Goal: Task Accomplishment & Management: Manage account settings

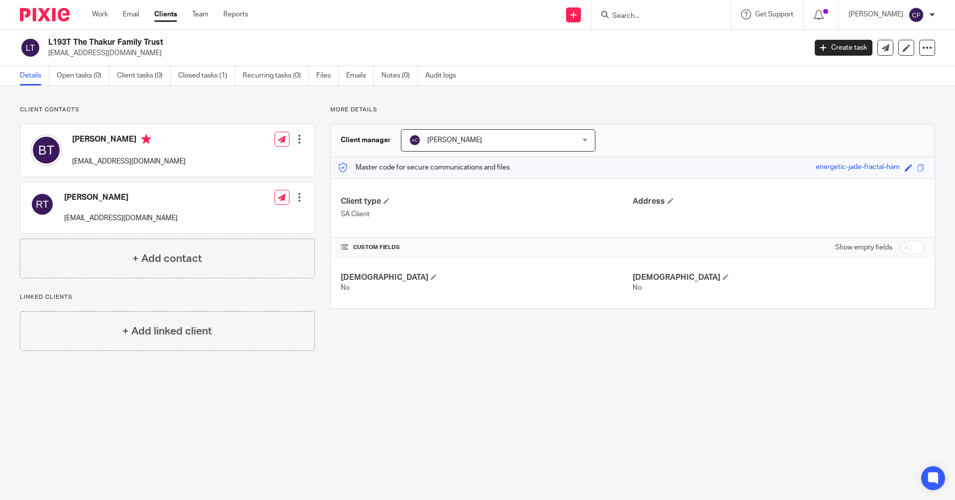
click at [645, 15] on input "Search" at bounding box center [655, 16] width 89 height 9
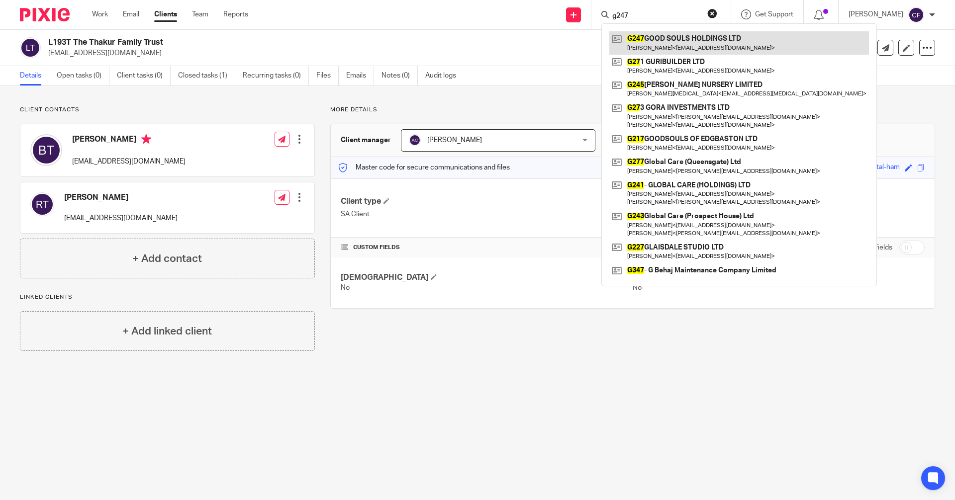
type input "g247"
click at [681, 43] on link at bounding box center [739, 42] width 260 height 23
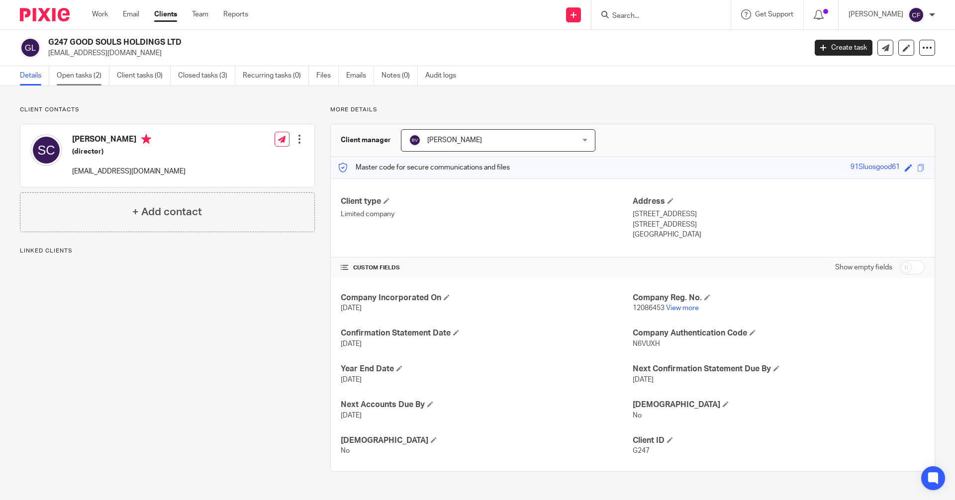
click at [88, 78] on link "Open tasks (2)" at bounding box center [83, 75] width 53 height 19
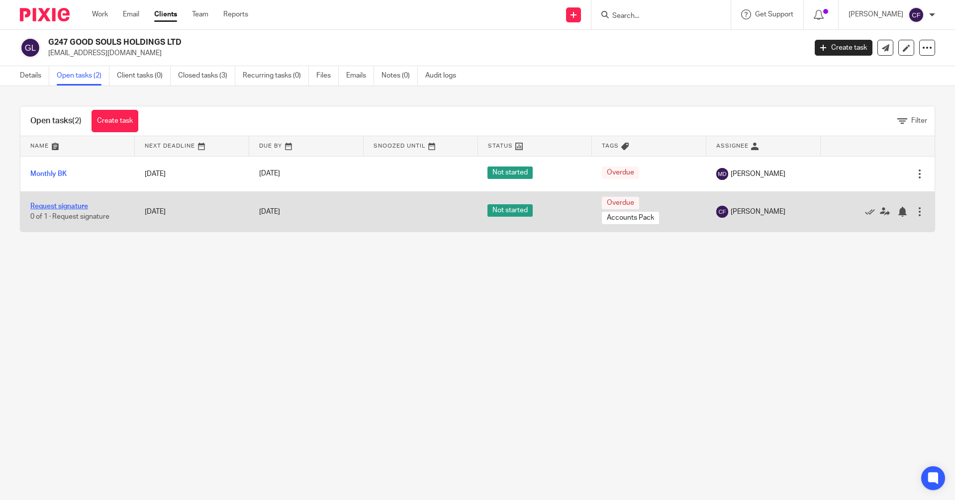
click at [66, 206] on link "Request signature" at bounding box center [59, 206] width 58 height 7
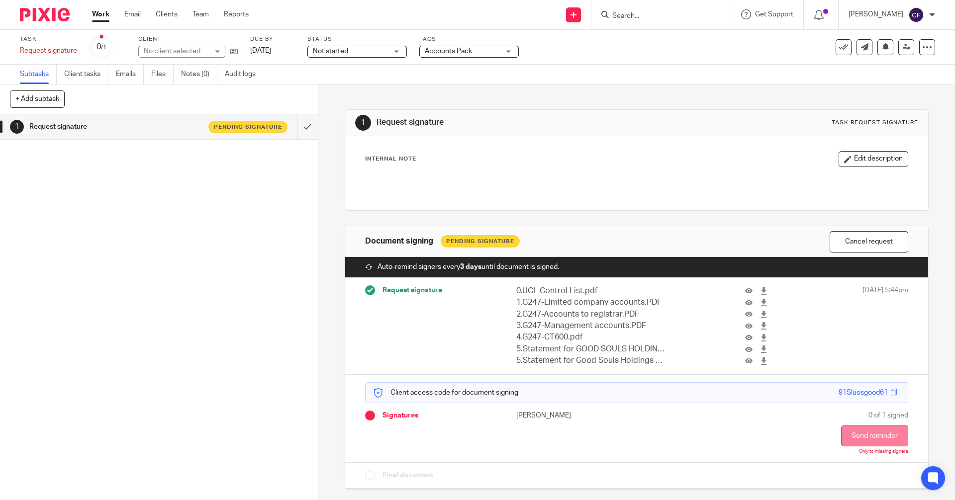
click at [844, 434] on button "Send reminder" at bounding box center [874, 436] width 67 height 21
click at [620, 14] on input "Search" at bounding box center [655, 16] width 89 height 9
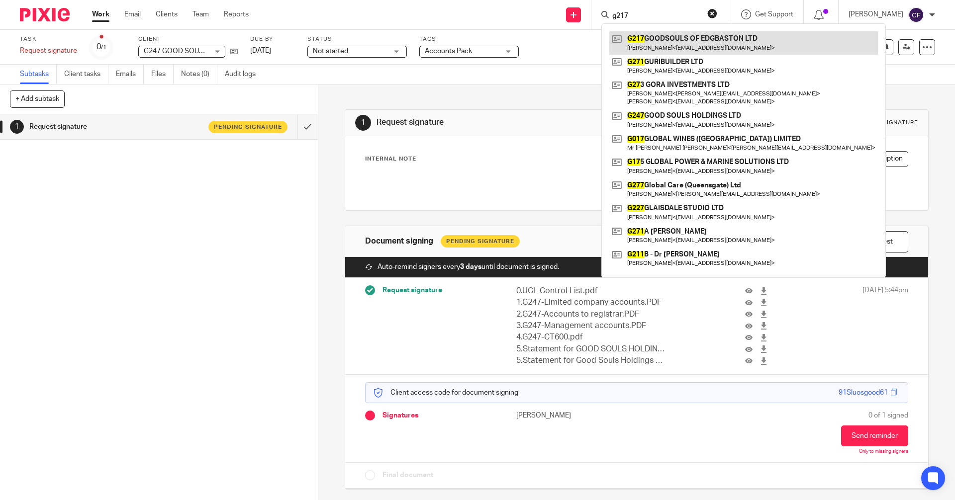
type input "g217"
click at [713, 43] on link at bounding box center [743, 42] width 268 height 23
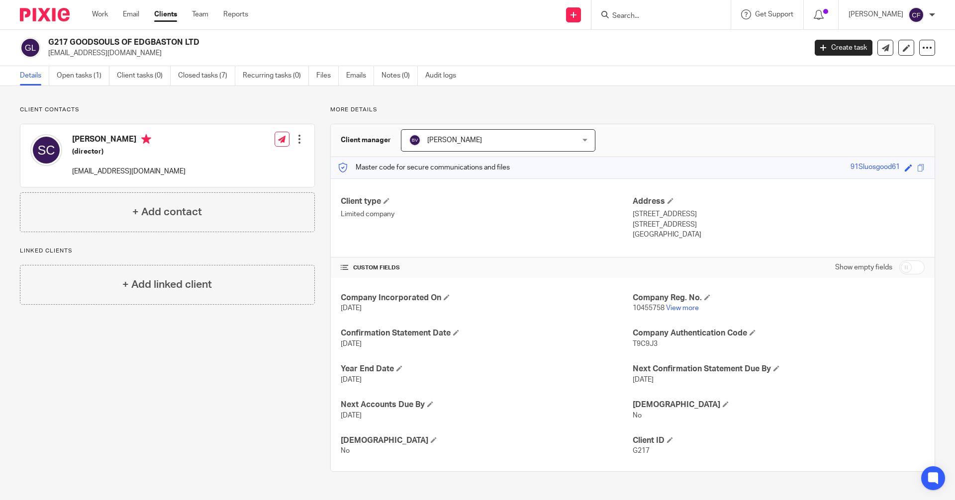
click at [655, 17] on input "Search" at bounding box center [655, 16] width 89 height 9
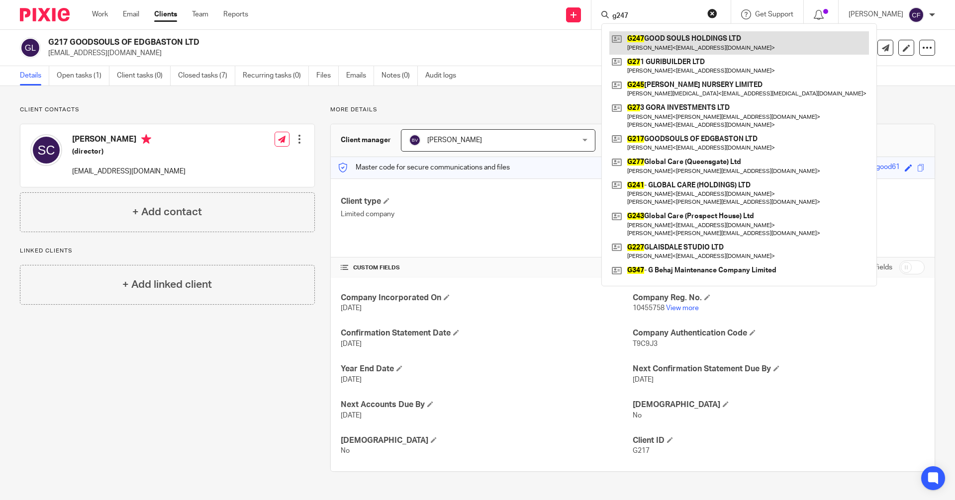
type input "g247"
click at [670, 43] on link at bounding box center [739, 42] width 260 height 23
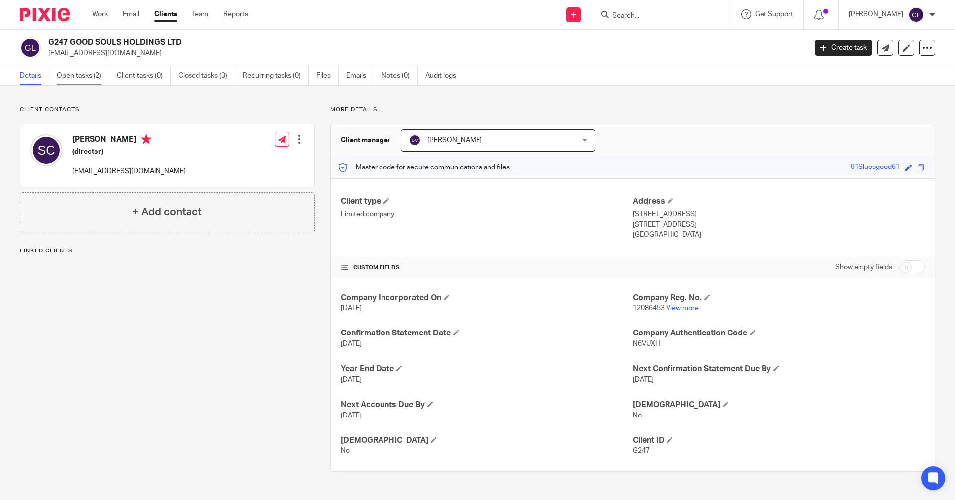
click at [84, 77] on link "Open tasks (2)" at bounding box center [83, 75] width 53 height 19
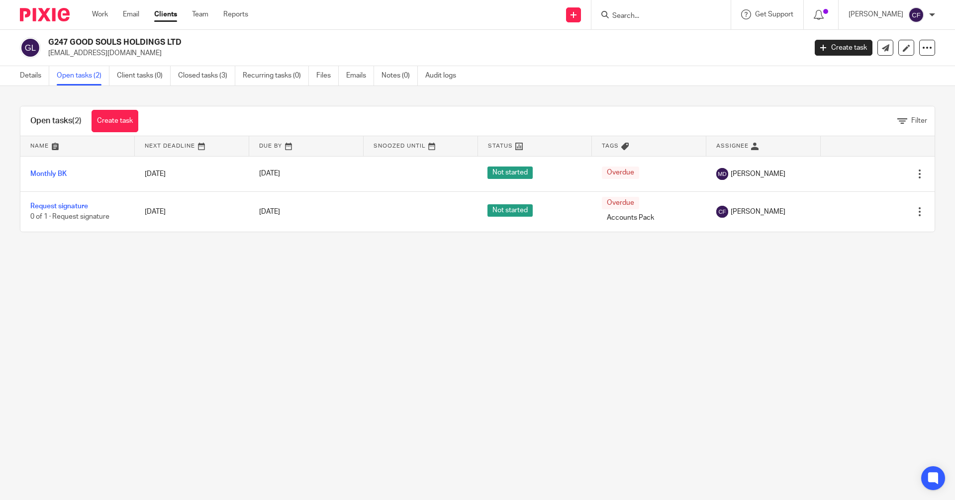
click at [636, 18] on input "Search" at bounding box center [655, 16] width 89 height 9
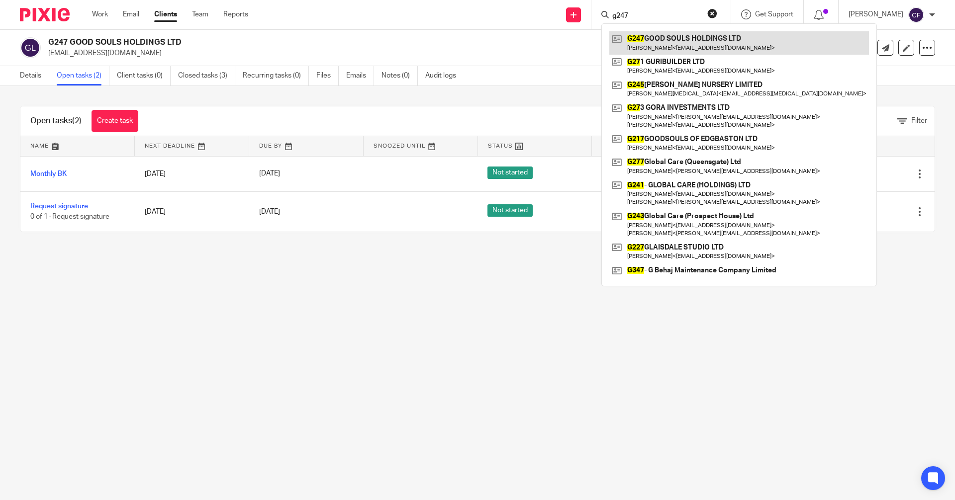
type input "g247"
click at [695, 44] on link at bounding box center [739, 42] width 260 height 23
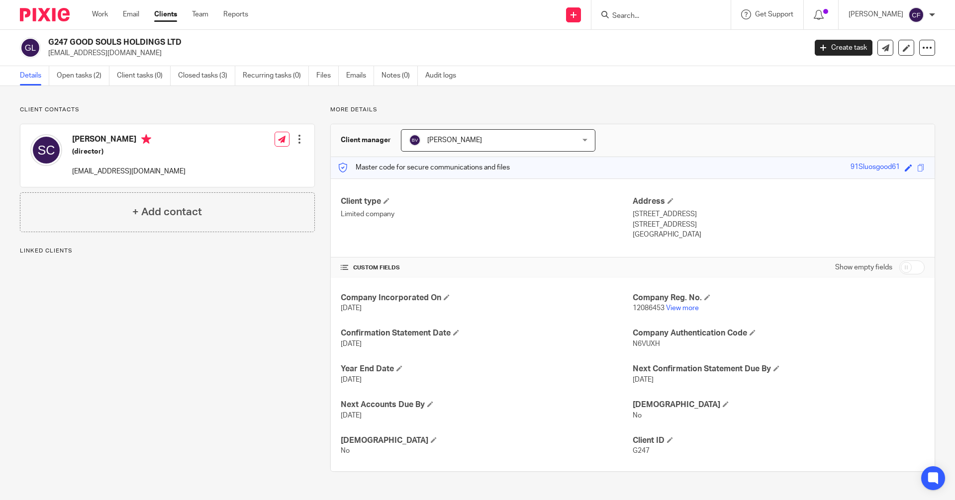
drag, startPoint x: 894, startPoint y: 166, endPoint x: 839, endPoint y: 168, distance: 55.2
click at [839, 168] on div "Master code for secure communications and files 91Sluosgood61 Save 91Sluosgood61" at bounding box center [633, 167] width 604 height 21
copy div "91Sluosgood61"
click at [87, 77] on link "Open tasks (2)" at bounding box center [83, 75] width 53 height 19
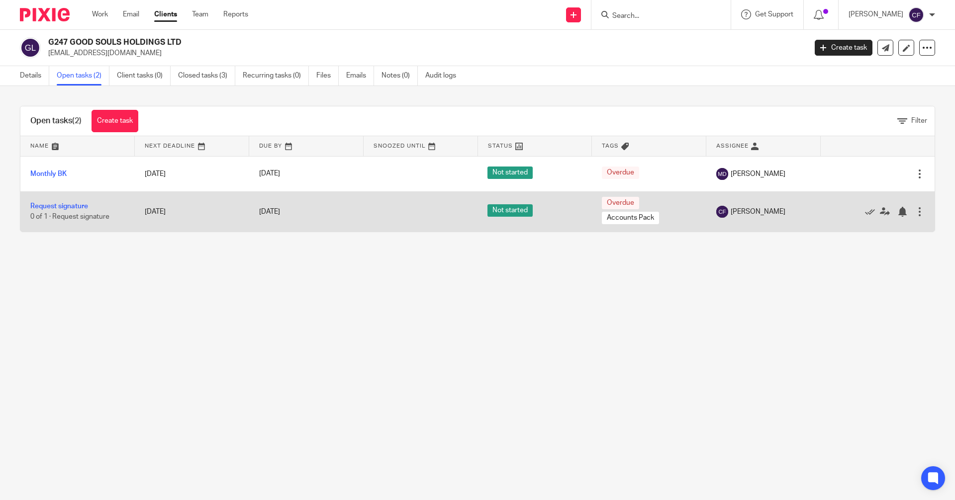
click at [914, 213] on div at bounding box center [919, 212] width 10 height 10
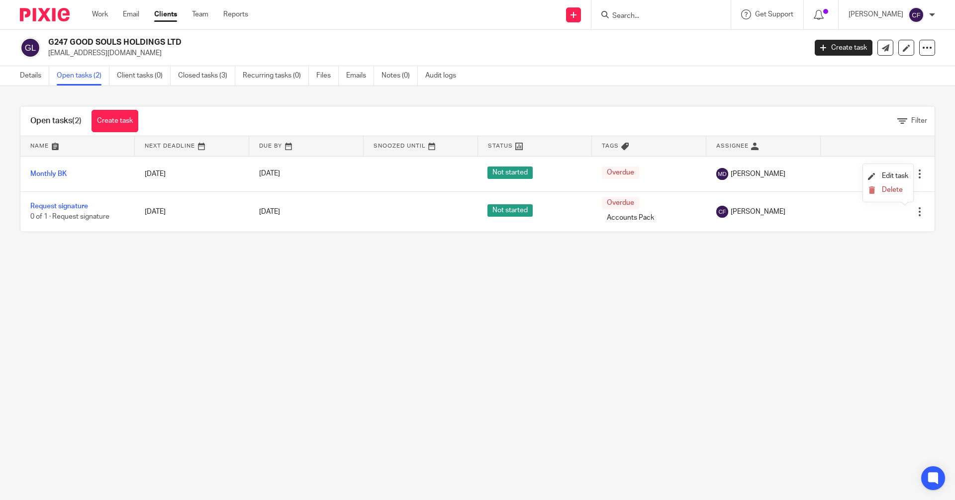
click at [367, 329] on main "G247 GOOD SOULS HOLDINGS LTD skc247@yahoo.co.uk Create task Update from Compani…" at bounding box center [477, 250] width 955 height 500
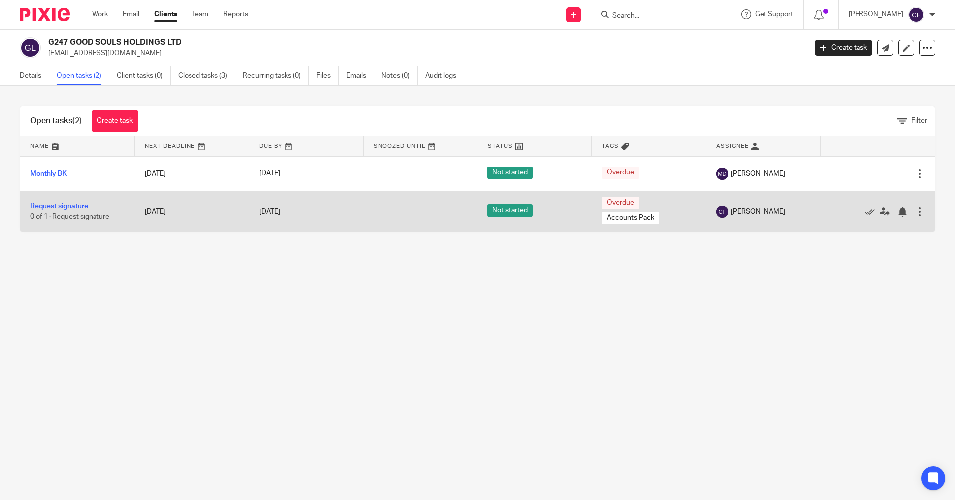
click at [76, 205] on link "Request signature" at bounding box center [59, 206] width 58 height 7
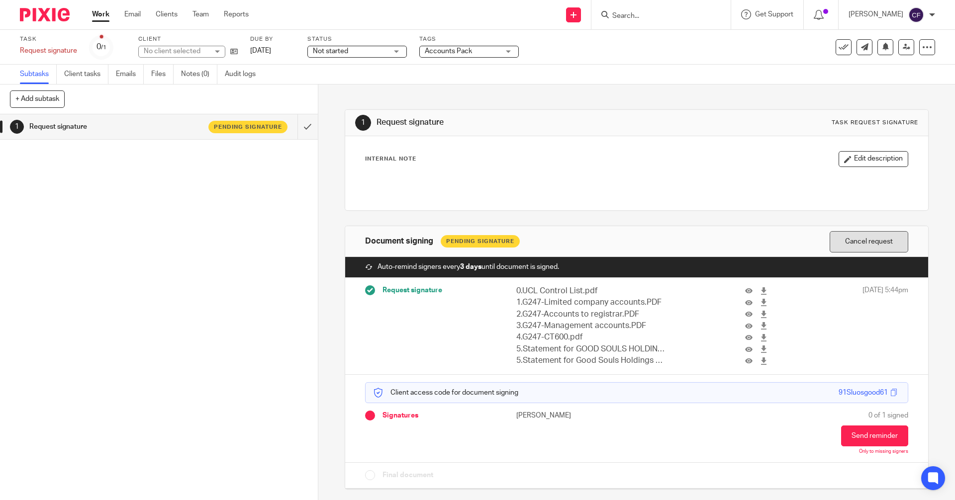
click at [857, 244] on button "Cancel request" at bounding box center [868, 241] width 79 height 21
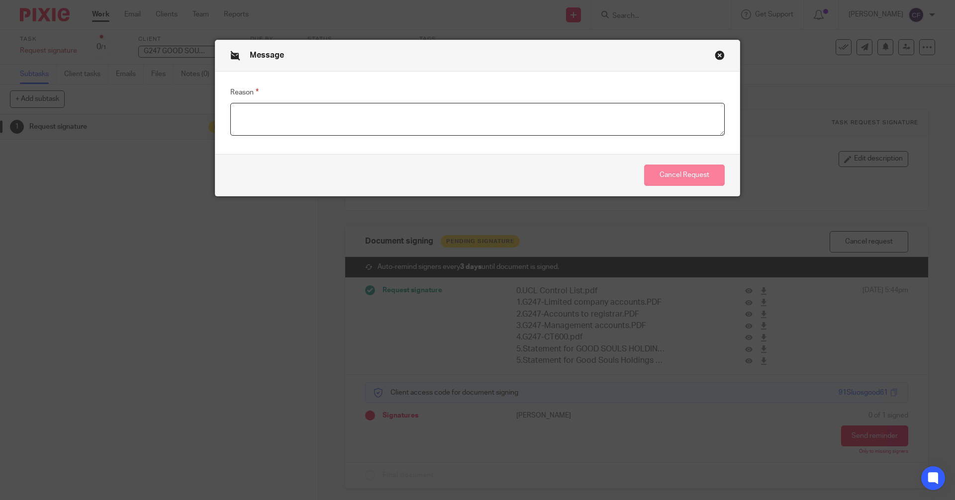
click at [279, 116] on textarea "Reason" at bounding box center [477, 119] width 494 height 33
type textarea "Re uploaded as signature not working"
click at [667, 178] on button "Cancel Request" at bounding box center [684, 175] width 81 height 21
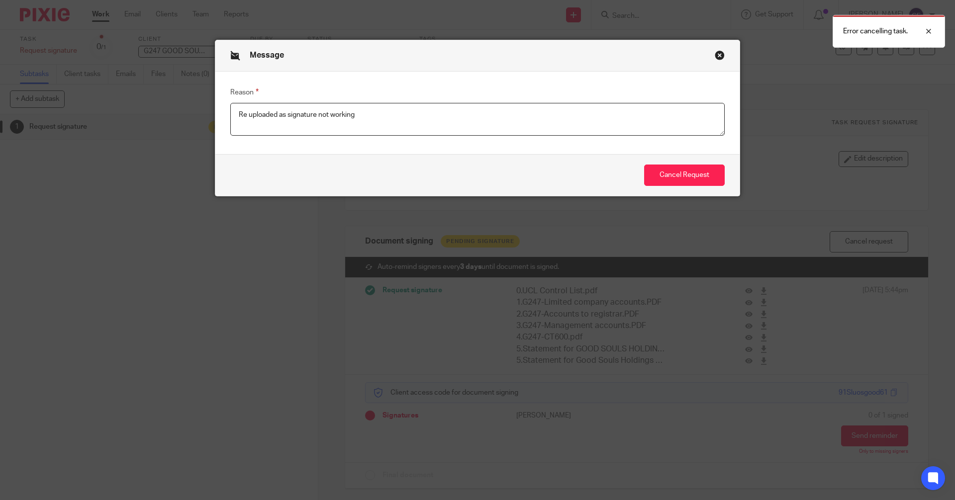
click at [715, 56] on button "Close modal" at bounding box center [719, 55] width 10 height 10
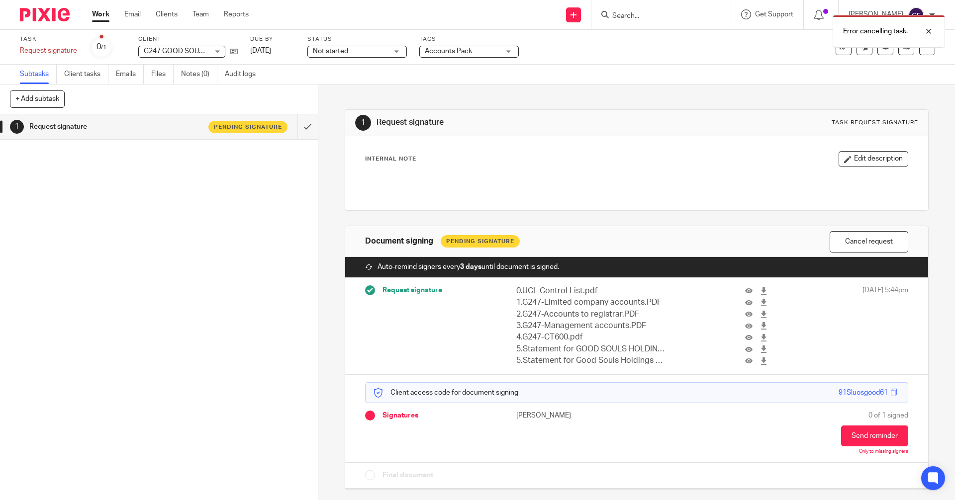
click at [141, 362] on div "1 Request signature Pending signature" at bounding box center [159, 307] width 318 height 386
click at [576, 12] on icon at bounding box center [573, 15] width 6 height 6
click at [581, 90] on link "Request signature" at bounding box center [583, 90] width 70 height 14
click at [600, 89] on link "Request signature" at bounding box center [583, 90] width 70 height 14
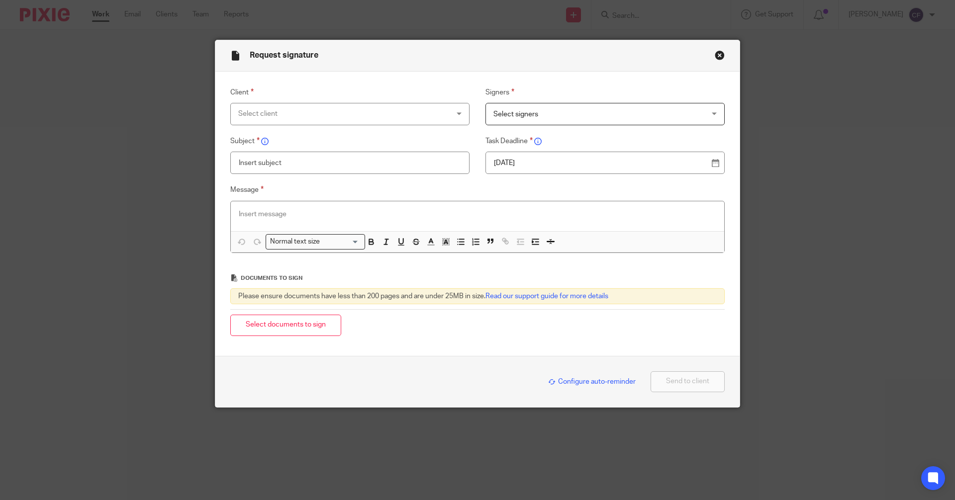
click at [453, 115] on div "Select client" at bounding box center [349, 114] width 239 height 22
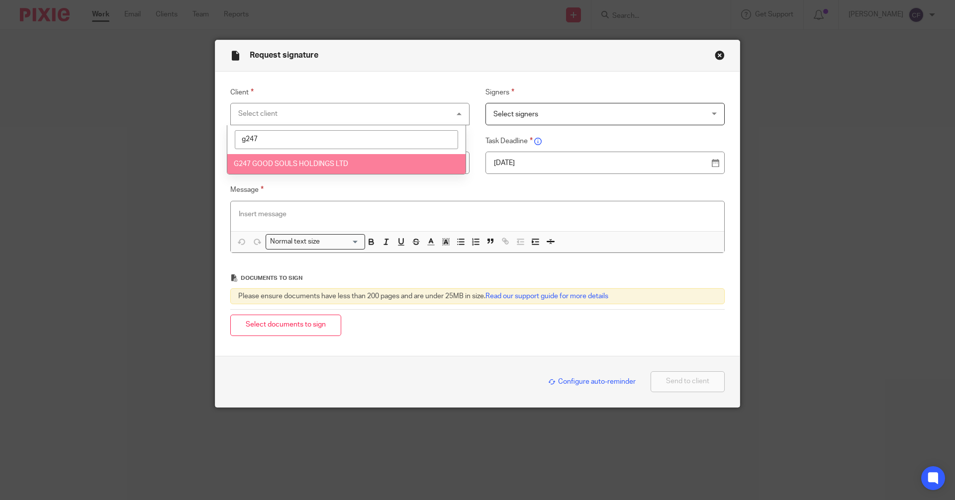
type input "g247"
click at [368, 164] on li "G247 GOOD SOULS HOLDINGS LTD" at bounding box center [346, 164] width 238 height 20
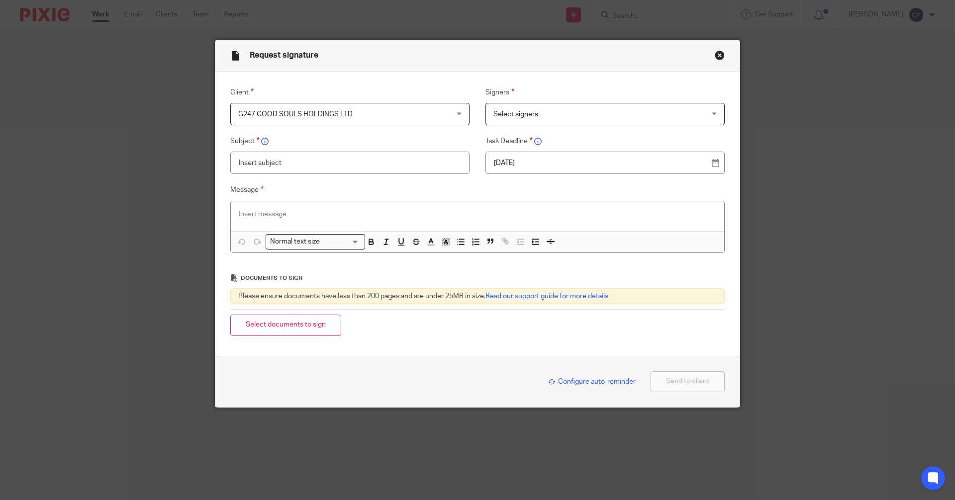
click at [511, 121] on span "Select signers" at bounding box center [585, 113] width 185 height 21
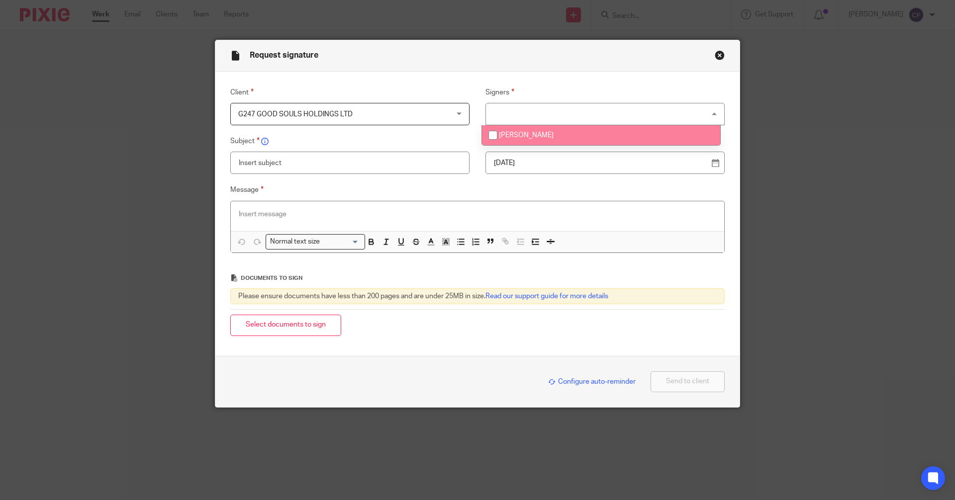
click at [490, 137] on input "checkbox" at bounding box center [492, 135] width 19 height 19
checkbox input "true"
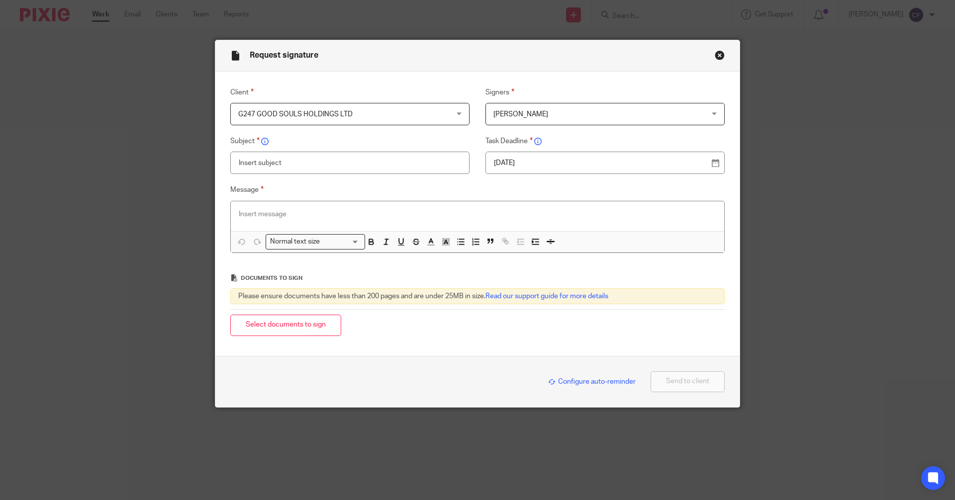
click at [280, 161] on input "text" at bounding box center [349, 163] width 239 height 22
type input "G247 Accounts Pack 2024 (A)"
click at [264, 214] on p at bounding box center [477, 214] width 477 height 10
click at [264, 211] on p at bounding box center [477, 214] width 477 height 10
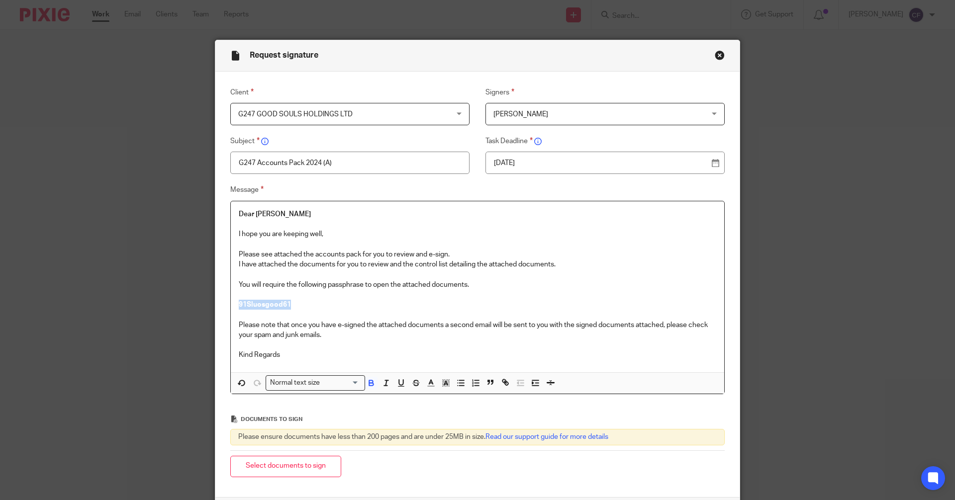
drag, startPoint x: 293, startPoint y: 305, endPoint x: 212, endPoint y: 310, distance: 81.7
click at [215, 310] on div "Message Dear Seamus I hope you are keeping well, Please see attached the accoun…" at bounding box center [470, 289] width 510 height 210
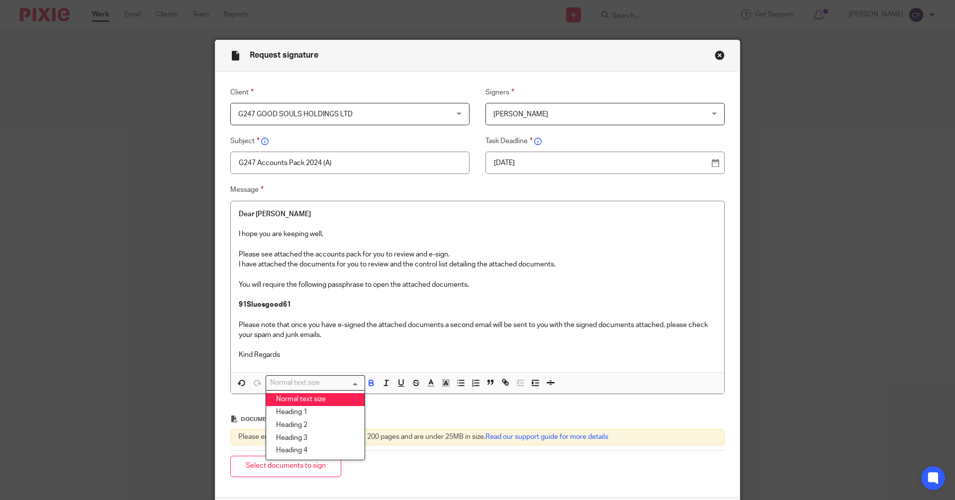
click at [310, 385] on div "Normal text size" at bounding box center [313, 382] width 94 height 12
click at [301, 423] on li "Heading 2" at bounding box center [315, 425] width 98 height 13
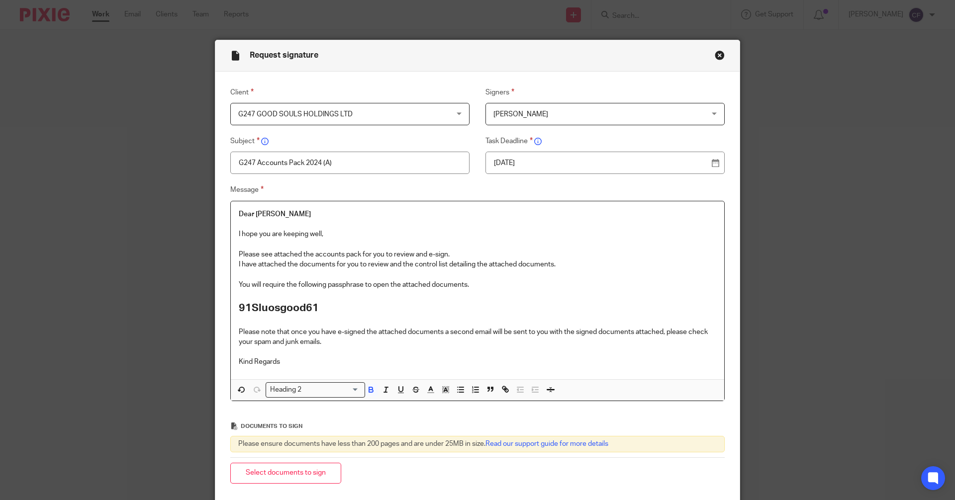
click at [286, 358] on p "Kind Regards" at bounding box center [477, 362] width 477 height 10
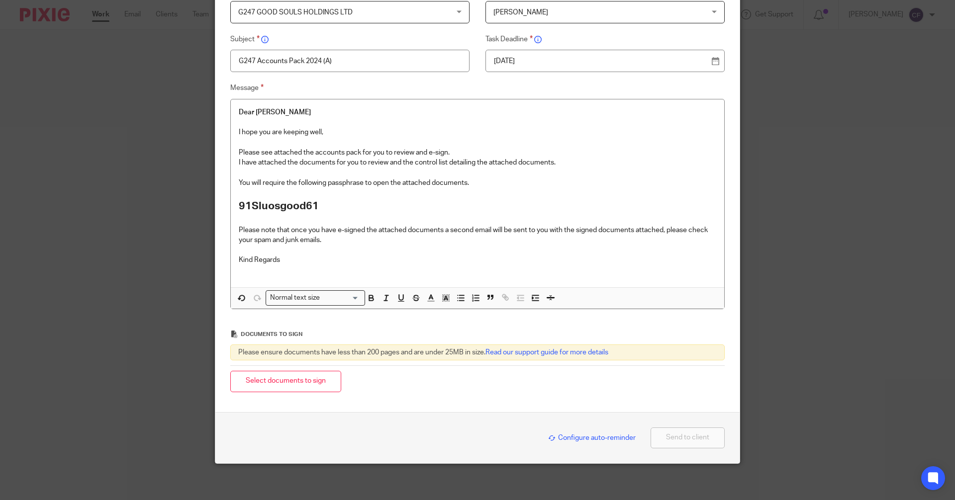
scroll to position [105, 0]
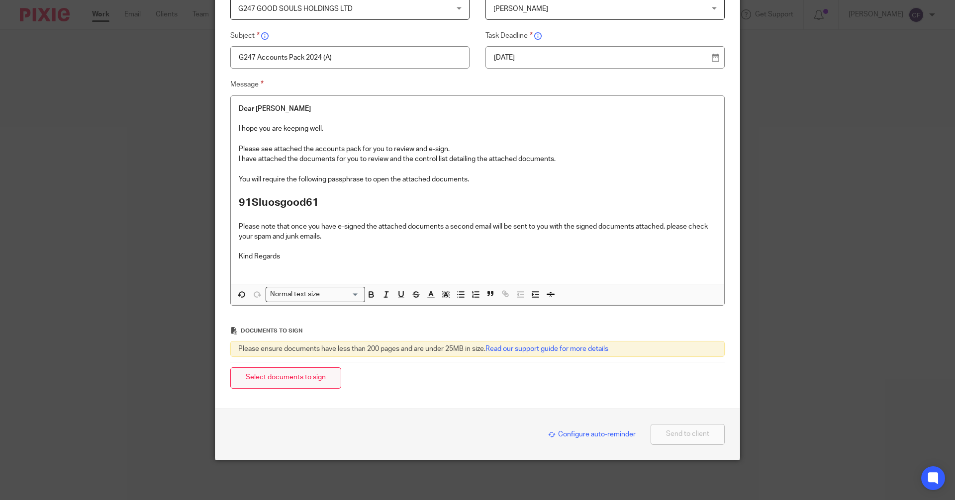
click at [305, 382] on button "Select documents to sign" at bounding box center [285, 377] width 111 height 21
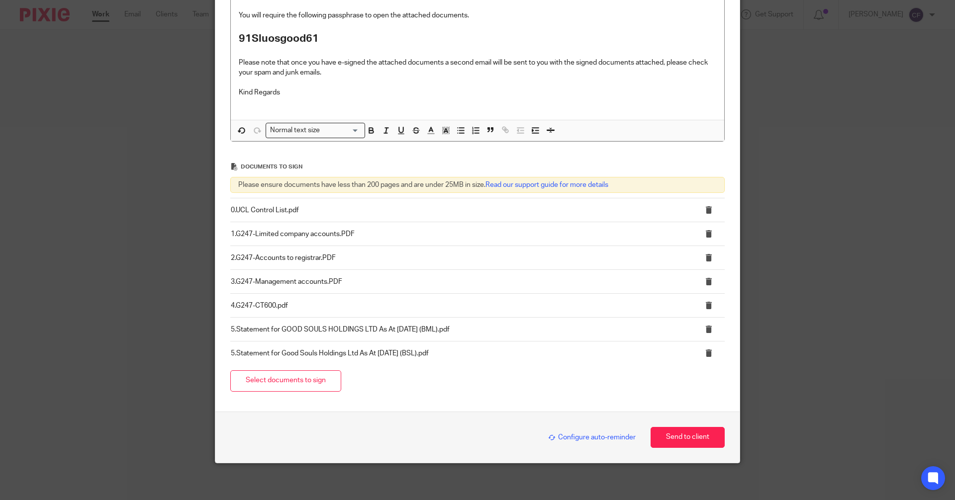
scroll to position [272, 0]
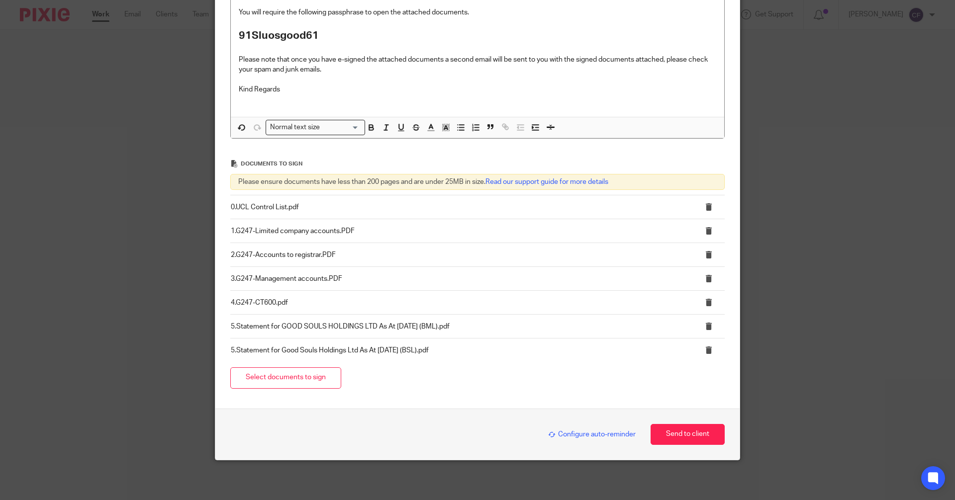
click at [580, 436] on span "Configure auto-reminder" at bounding box center [592, 434] width 88 height 7
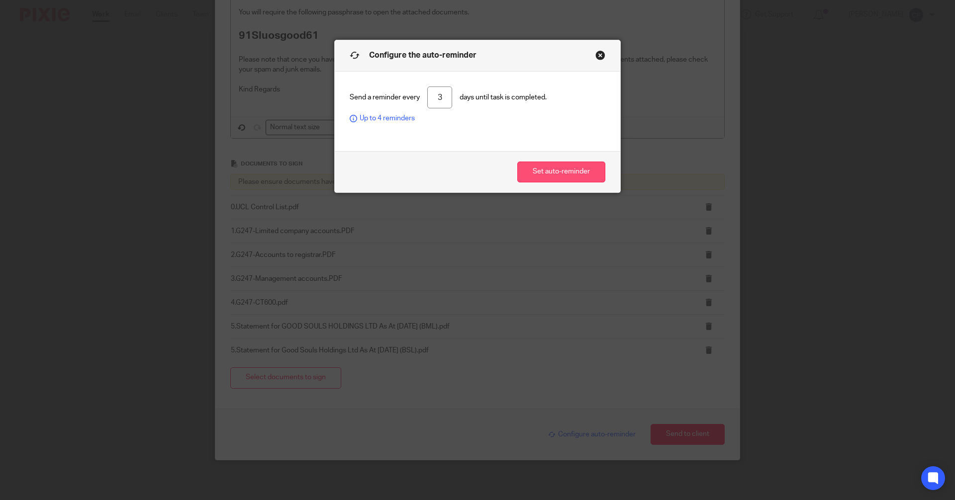
click at [537, 174] on button "Set auto-reminder" at bounding box center [561, 172] width 88 height 21
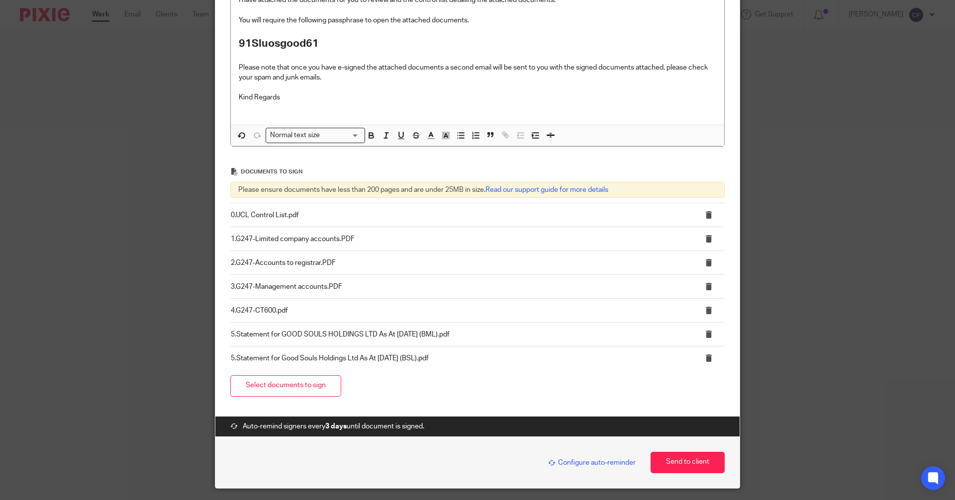
scroll to position [293, 0]
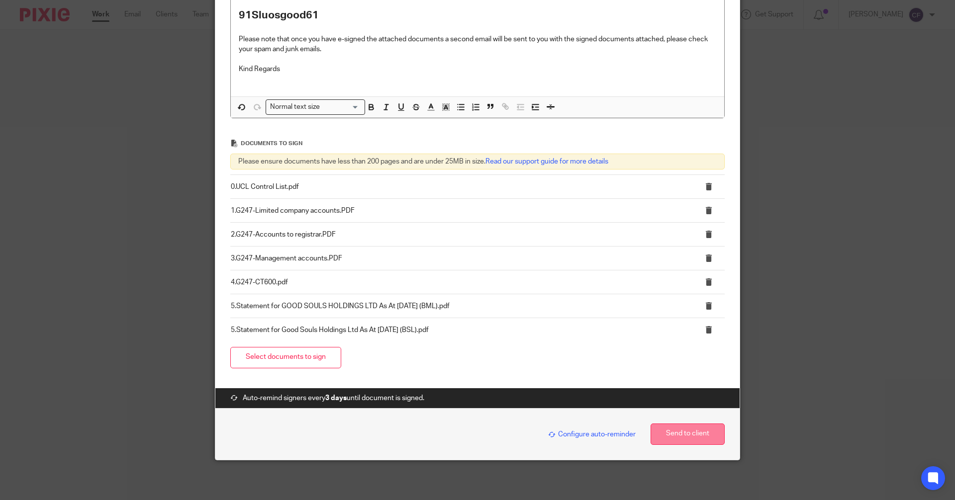
click at [670, 433] on button "Send to client" at bounding box center [687, 434] width 74 height 21
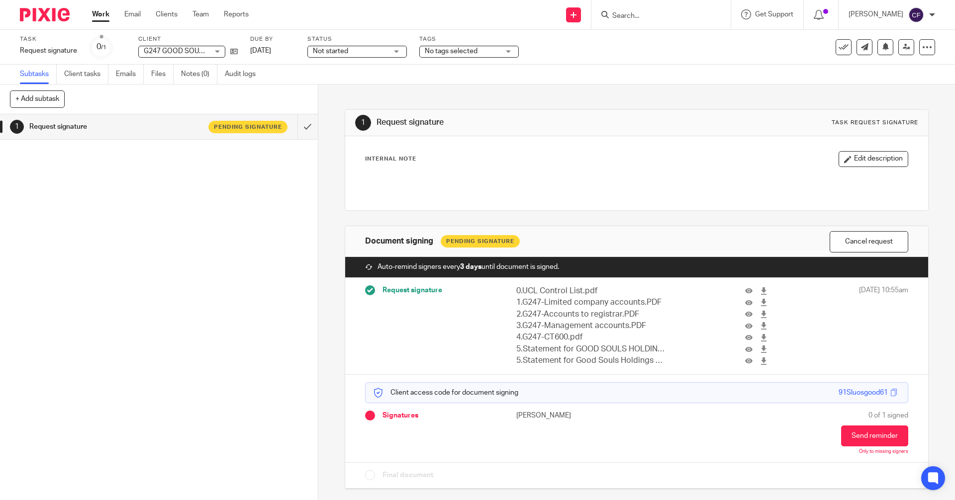
click at [508, 52] on div "No tags selected" at bounding box center [468, 52] width 99 height 12
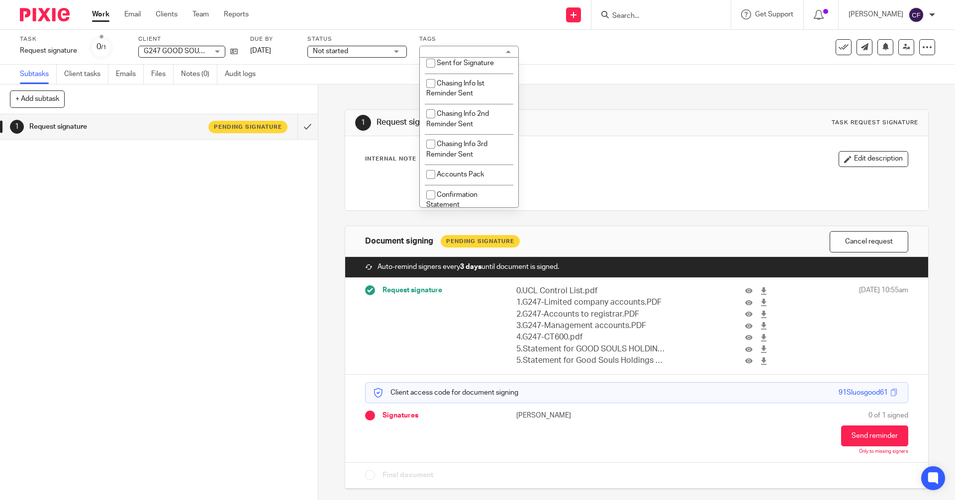
scroll to position [149, 0]
click at [458, 153] on span "Accounts Pack" at bounding box center [460, 150] width 47 height 7
checkbox input "true"
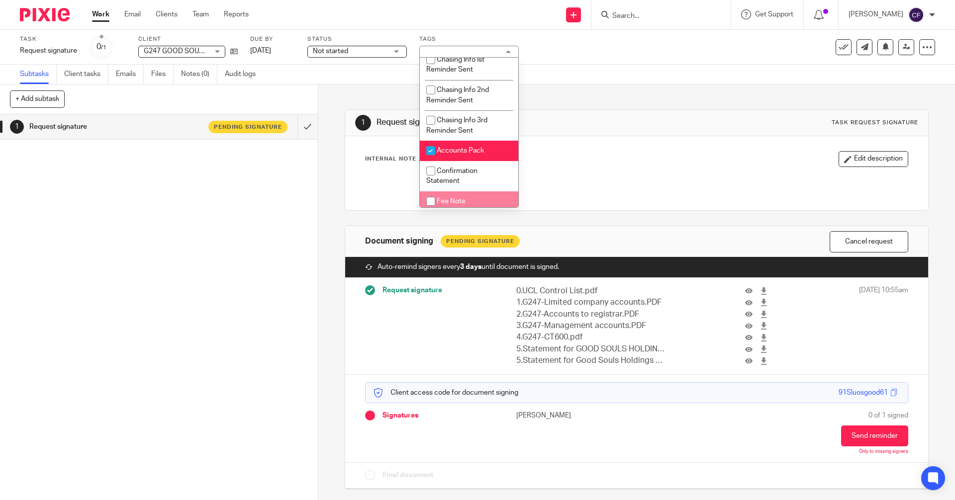
click at [209, 282] on div "1 Request signature Pending signature" at bounding box center [159, 307] width 318 height 386
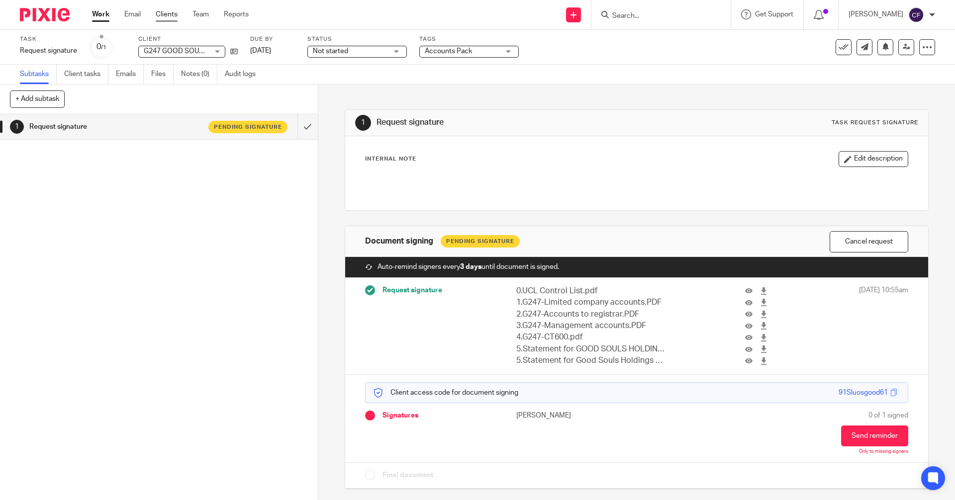
click at [160, 14] on link "Clients" at bounding box center [167, 14] width 22 height 10
